Goal: Task Accomplishment & Management: Use online tool/utility

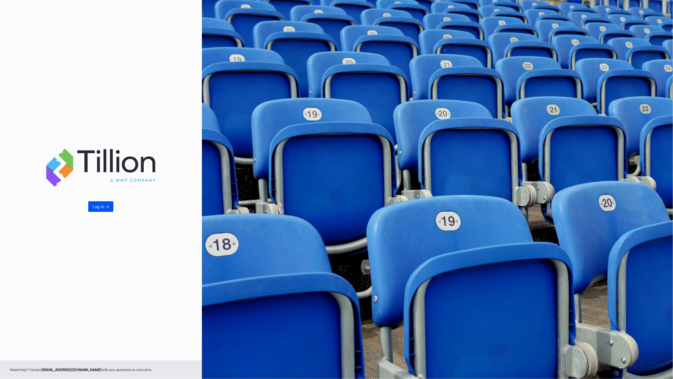
click at [99, 206] on div "Log In ->" at bounding box center [101, 206] width 17 height 5
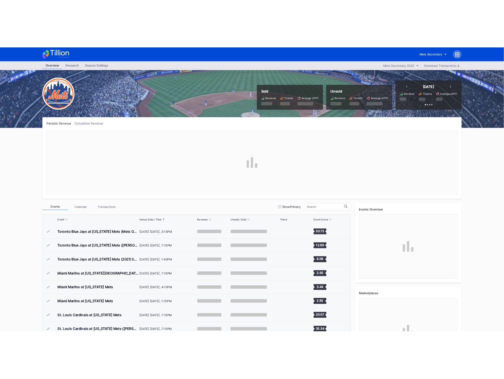
scroll to position [1299, 0]
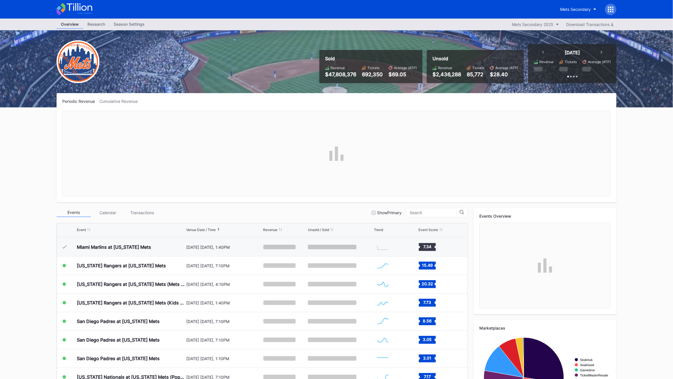
click at [608, 6] on div at bounding box center [610, 9] width 11 height 11
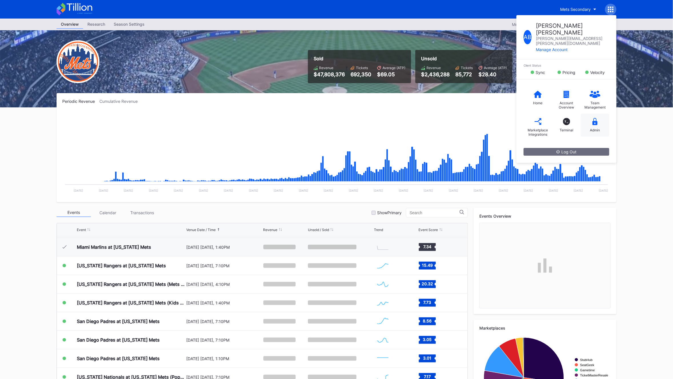
click at [585, 114] on div "Admin" at bounding box center [595, 125] width 29 height 23
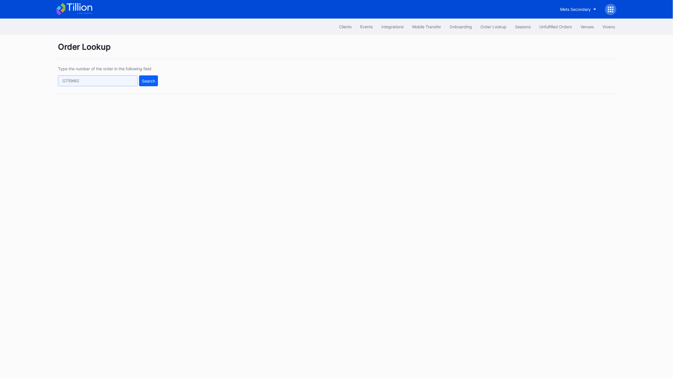
click at [85, 79] on input "text" at bounding box center [98, 80] width 80 height 11
paste input "m3lxtwgl63p"
type input "m3lxtwgl63p"
click at [145, 75] on button "Search" at bounding box center [148, 80] width 19 height 11
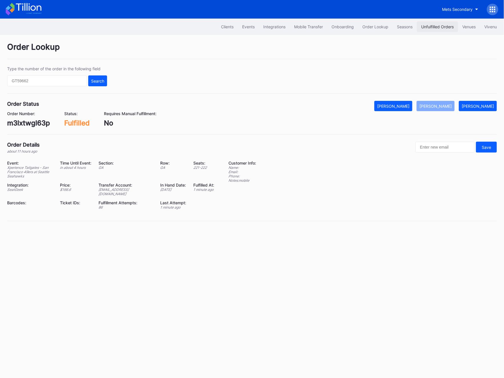
click at [440, 25] on div "Unfulfilled Orders" at bounding box center [437, 26] width 33 height 5
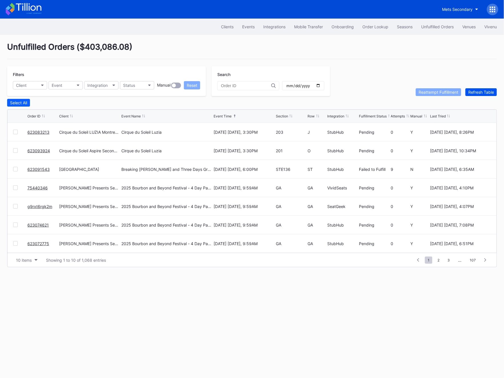
click at [483, 90] on div "Refresh Table" at bounding box center [482, 92] width 26 height 5
click at [38, 130] on link "623083213" at bounding box center [38, 132] width 22 height 5
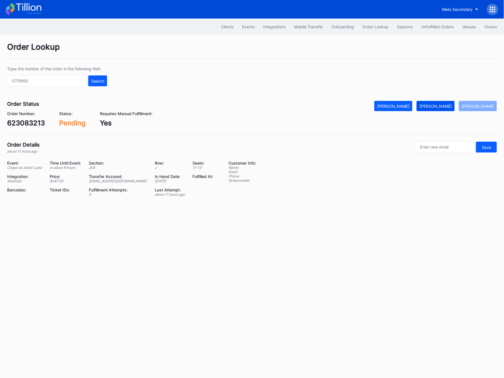
click at [449, 105] on div "[PERSON_NAME]" at bounding box center [436, 106] width 32 height 5
click at [429, 28] on div "Unfulfilled Orders" at bounding box center [437, 26] width 33 height 5
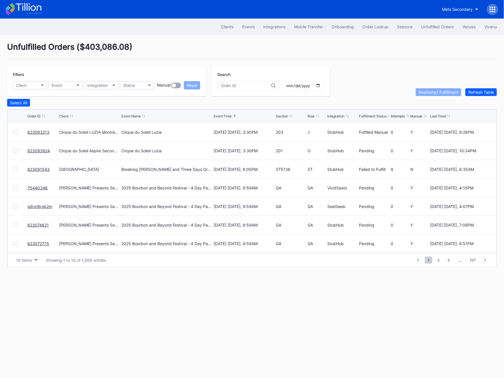
click at [33, 151] on link "623093924" at bounding box center [38, 150] width 23 height 5
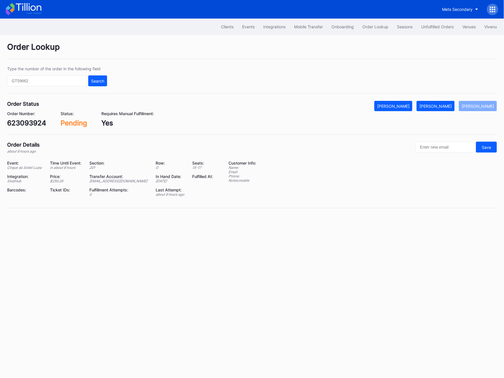
click at [437, 112] on div "Order Number: 623093924 Status: Pending Requires Manual Fulfillment: Yes" at bounding box center [252, 119] width 490 height 16
click at [439, 105] on div "[PERSON_NAME]" at bounding box center [436, 106] width 32 height 5
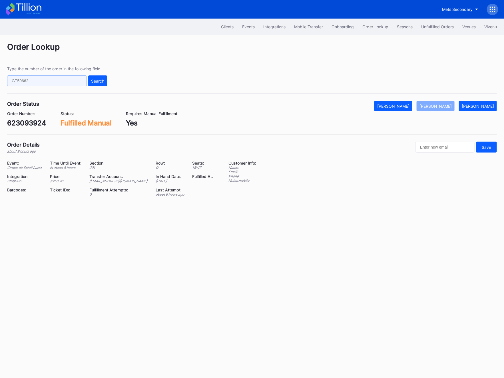
click at [35, 79] on input "text" at bounding box center [47, 80] width 80 height 11
paste input "wnl6t98k1ok"
type input "wnl6t98k1ok"
click at [107, 81] on button "Search" at bounding box center [97, 80] width 19 height 11
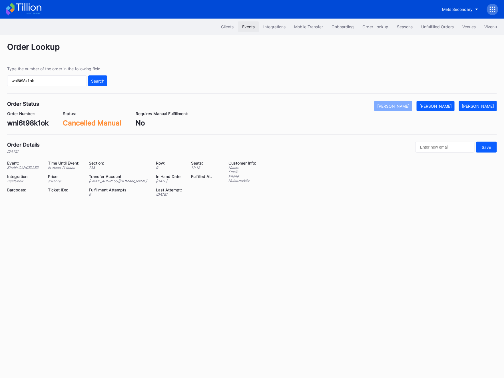
click at [249, 26] on div "Events" at bounding box center [248, 26] width 13 height 5
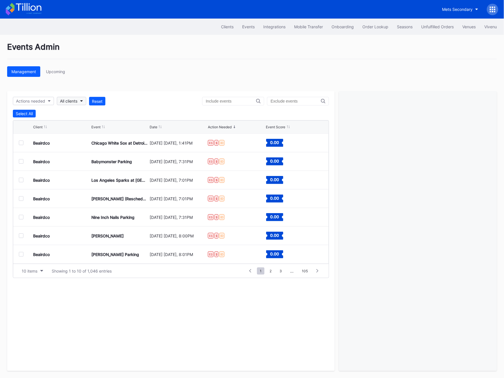
click at [71, 101] on div "All clients" at bounding box center [68, 101] width 17 height 5
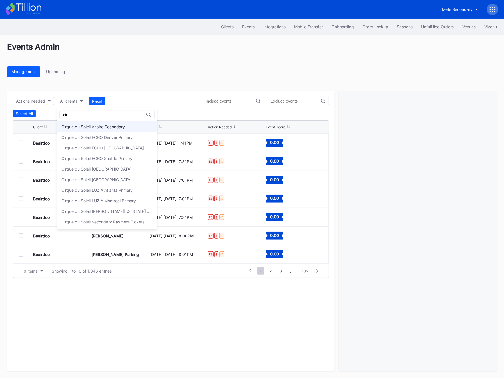
type input "cir"
click at [88, 129] on div "Cirque du Soleil Aspire Secondary" at bounding box center [107, 126] width 100 height 11
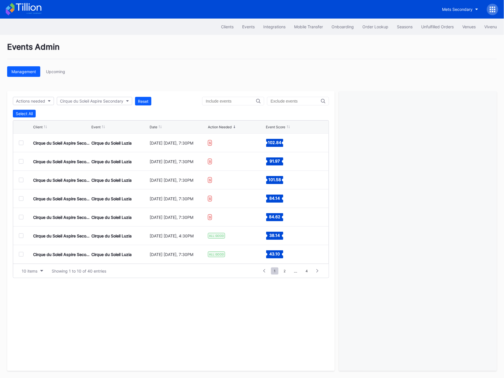
click at [24, 236] on div at bounding box center [26, 235] width 14 height 5
click at [19, 235] on div at bounding box center [21, 235] width 5 height 5
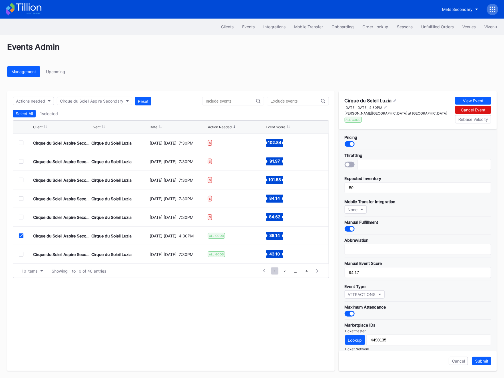
scroll to position [80, 0]
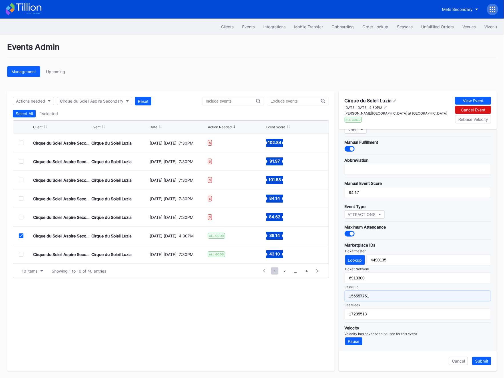
click at [373, 292] on input "156557751" at bounding box center [418, 296] width 147 height 11
click at [479, 363] on div "Submit" at bounding box center [481, 361] width 13 height 5
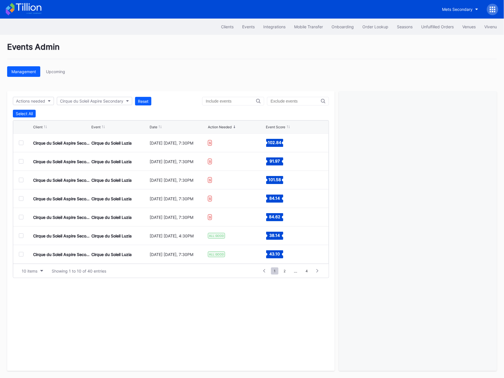
click at [24, 237] on div at bounding box center [26, 235] width 14 height 5
click at [21, 237] on div at bounding box center [21, 235] width 5 height 5
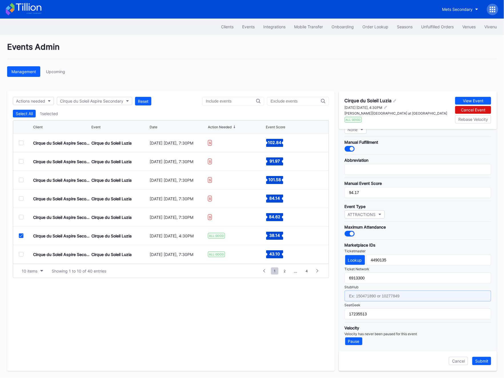
click at [371, 295] on input "text" at bounding box center [418, 296] width 147 height 11
paste input "156557751"
type input "156557751"
click at [484, 361] on div "Submit" at bounding box center [481, 361] width 13 height 5
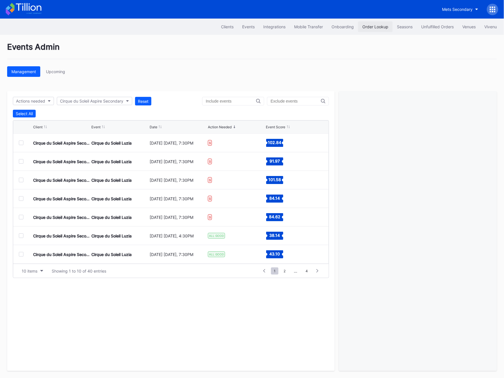
click at [377, 26] on div "Order Lookup" at bounding box center [376, 26] width 26 height 5
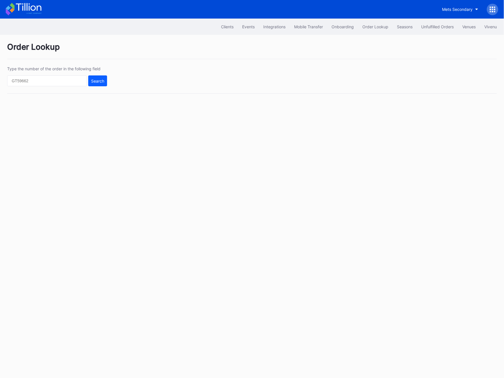
click at [58, 87] on div "Type the number of the order in the following field Search" at bounding box center [252, 79] width 490 height 27
click at [61, 81] on input "text" at bounding box center [47, 80] width 80 height 11
paste input "623091543"
type input "623091543"
click at [92, 81] on div "Search" at bounding box center [97, 81] width 13 height 5
